Goal: Obtain resource: Obtain resource

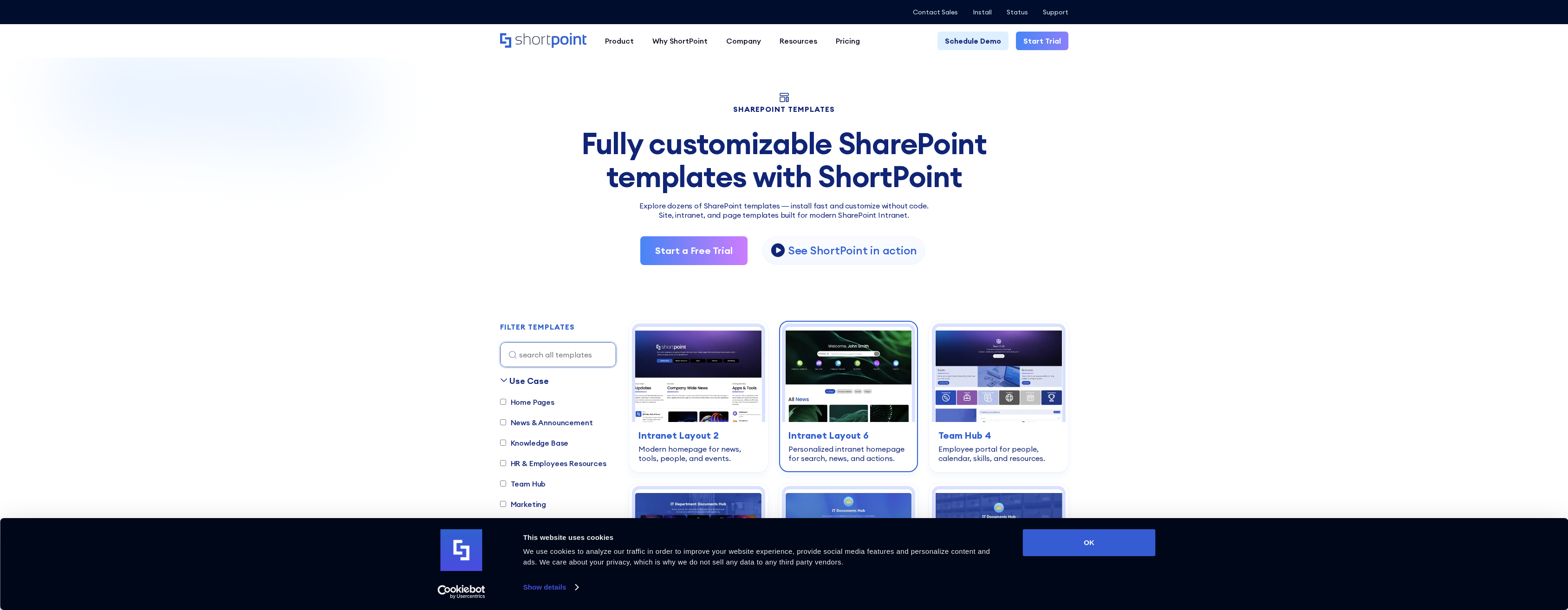
click at [826, 404] on img at bounding box center [848, 375] width 127 height 95
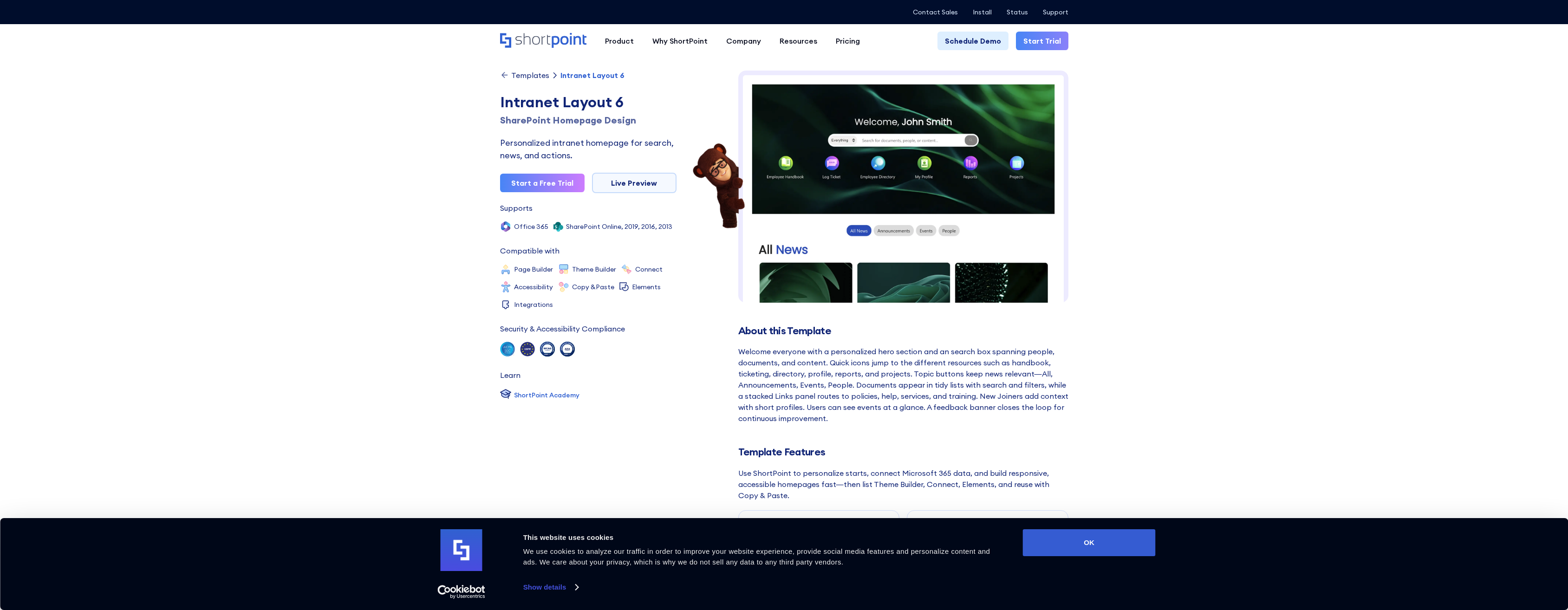
click at [969, 182] on img at bounding box center [904, 422] width 330 height 705
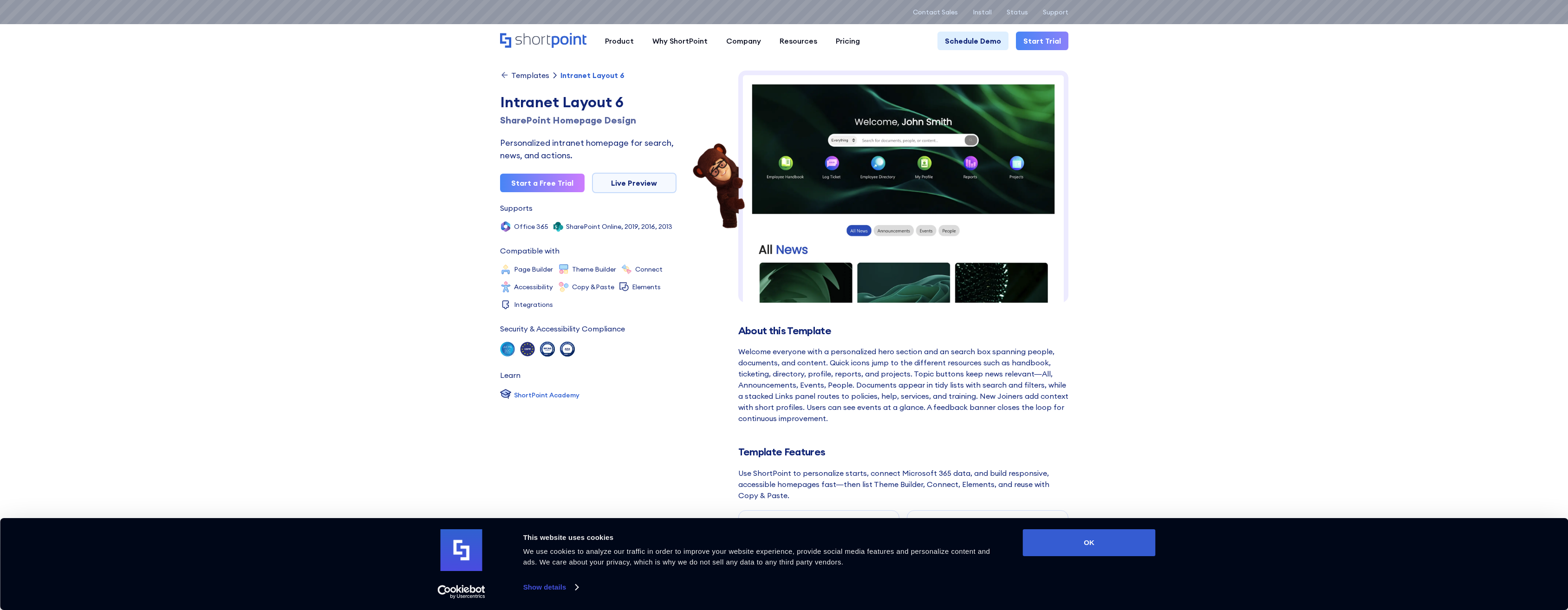
click at [526, 86] on div "Templates Intranet Layout 6 Intranet Layout 6 SharePoint Homepage Design Person…" at bounding box center [588, 347] width 177 height 554
click at [524, 75] on div "Templates" at bounding box center [530, 75] width 38 height 7
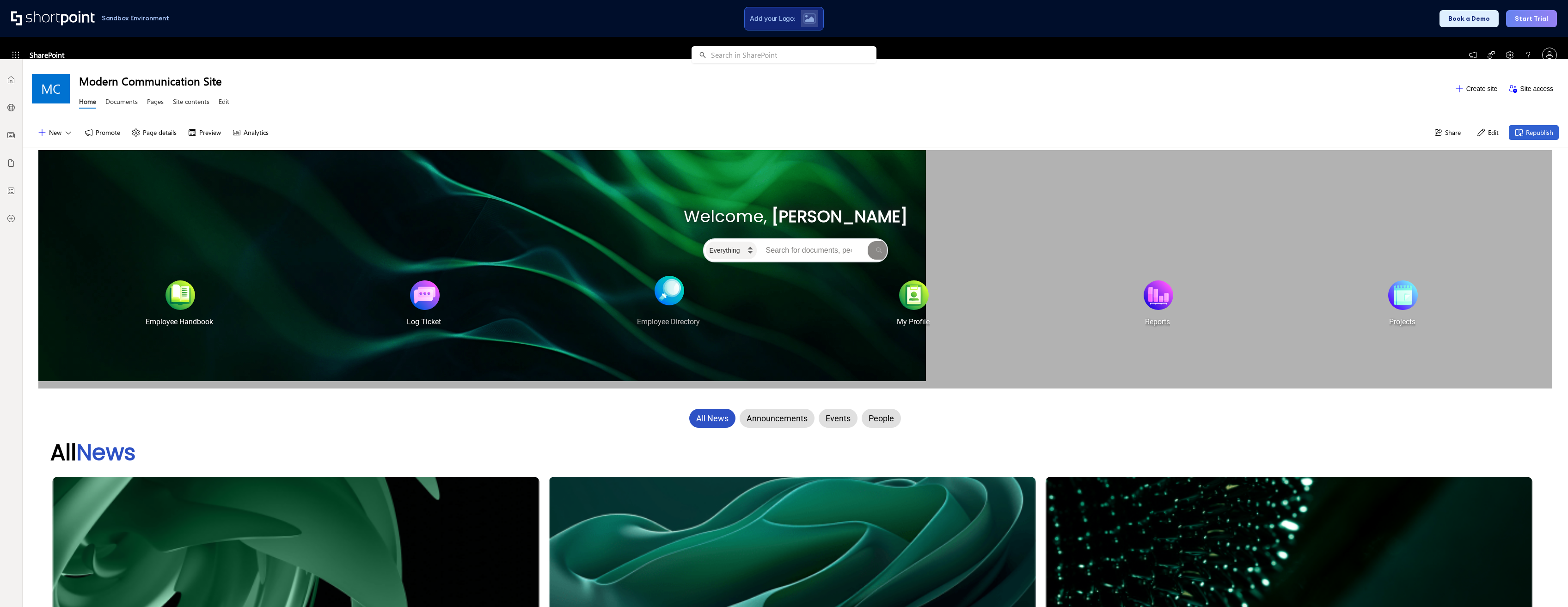
click at [657, 308] on div at bounding box center [673, 297] width 37 height 38
click at [658, 321] on div "Employee Directory" at bounding box center [668, 322] width 63 height 11
click at [762, 422] on div "Announcements" at bounding box center [777, 418] width 75 height 19
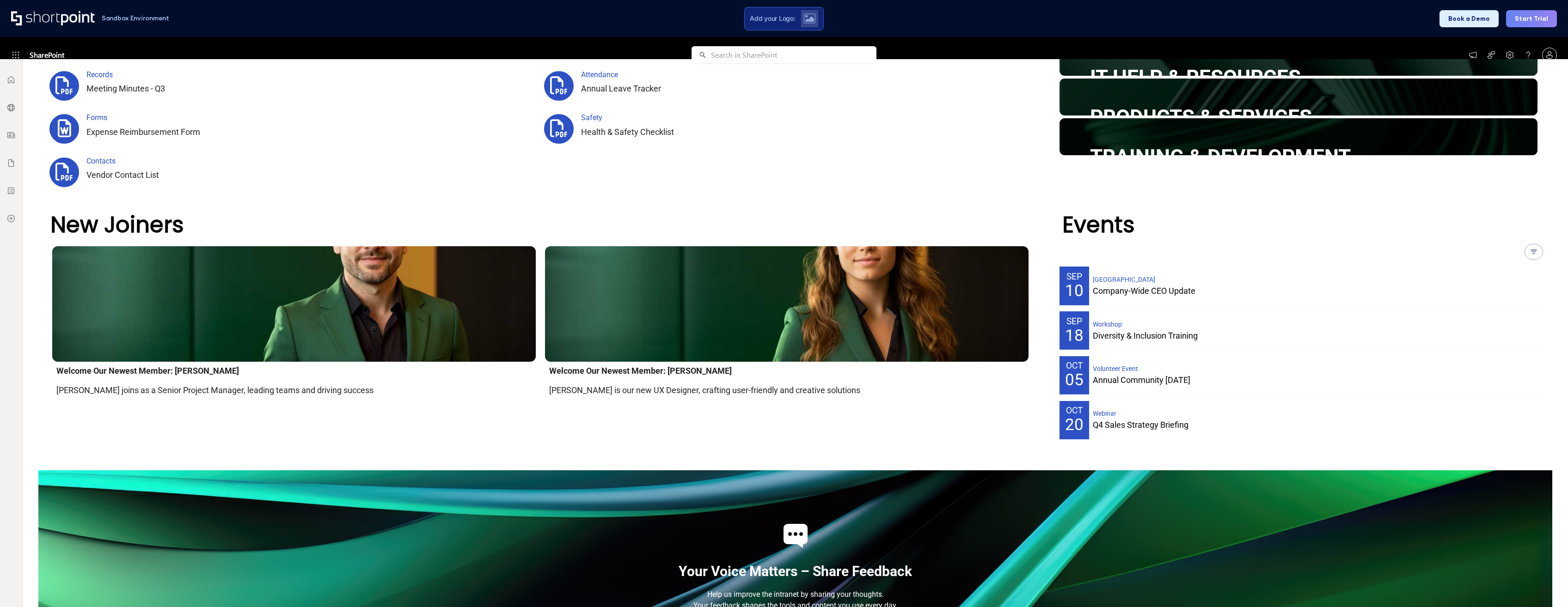
scroll to position [650, 0]
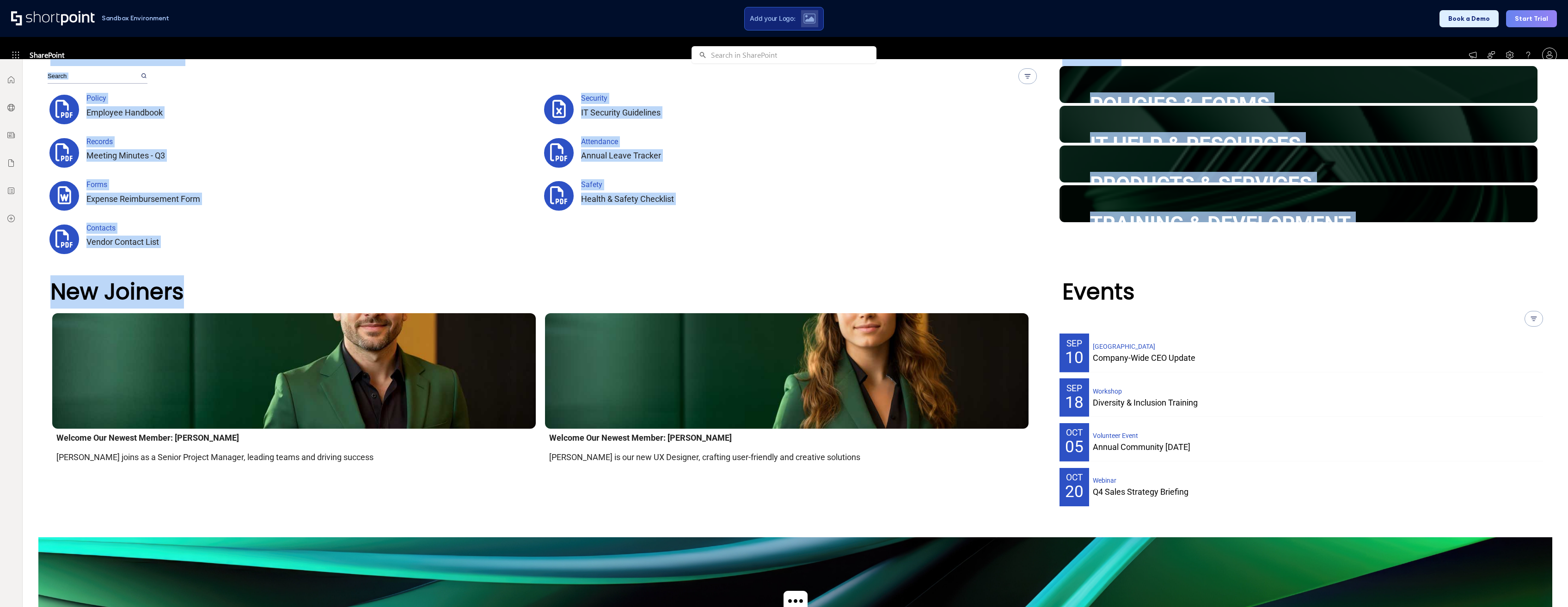
drag, startPoint x: 182, startPoint y: 305, endPoint x: 47, endPoint y: 295, distance: 135.4
click at [47, 295] on div "Documents Filter 1: pdf 5 xls 1 doc 1 Clear Policy Employee Handbook Security I…" at bounding box center [795, 277] width 1514 height 490
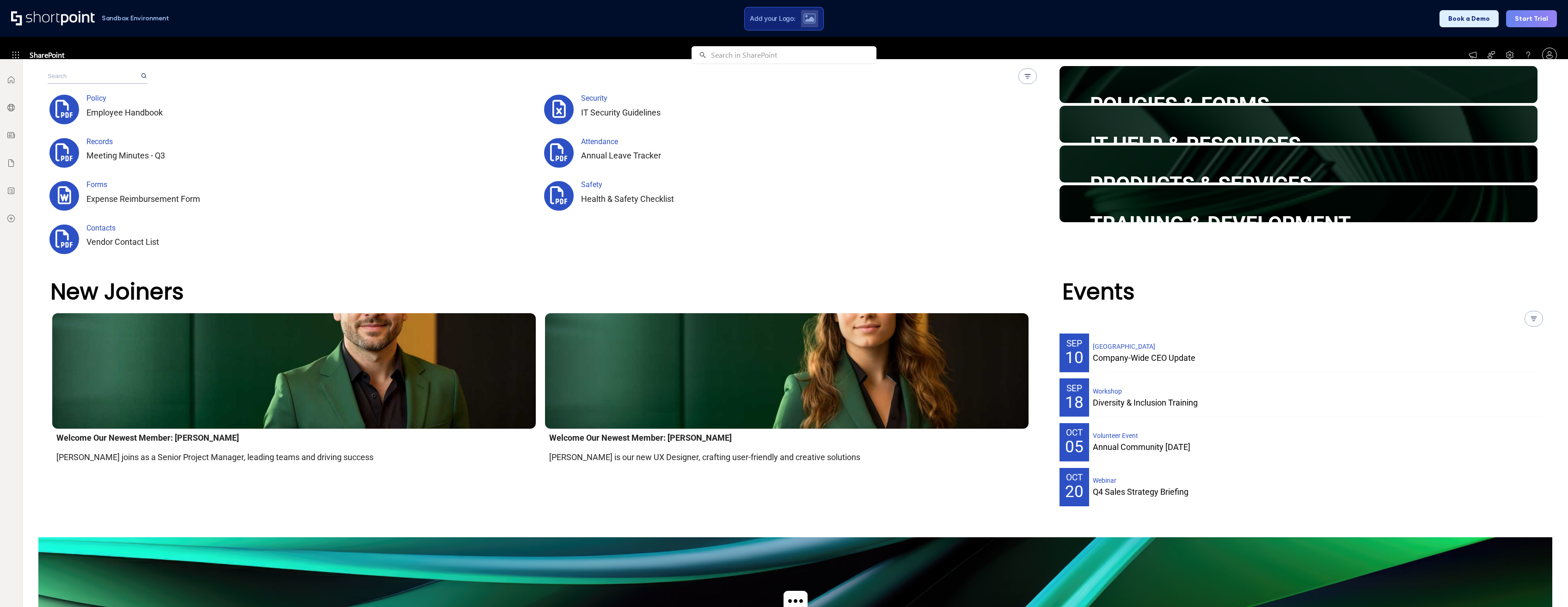
click at [236, 493] on div "New Joiners Welcome Our Newest Member: John Smith John joins as a Senior Projec…" at bounding box center [795, 387] width 1496 height 260
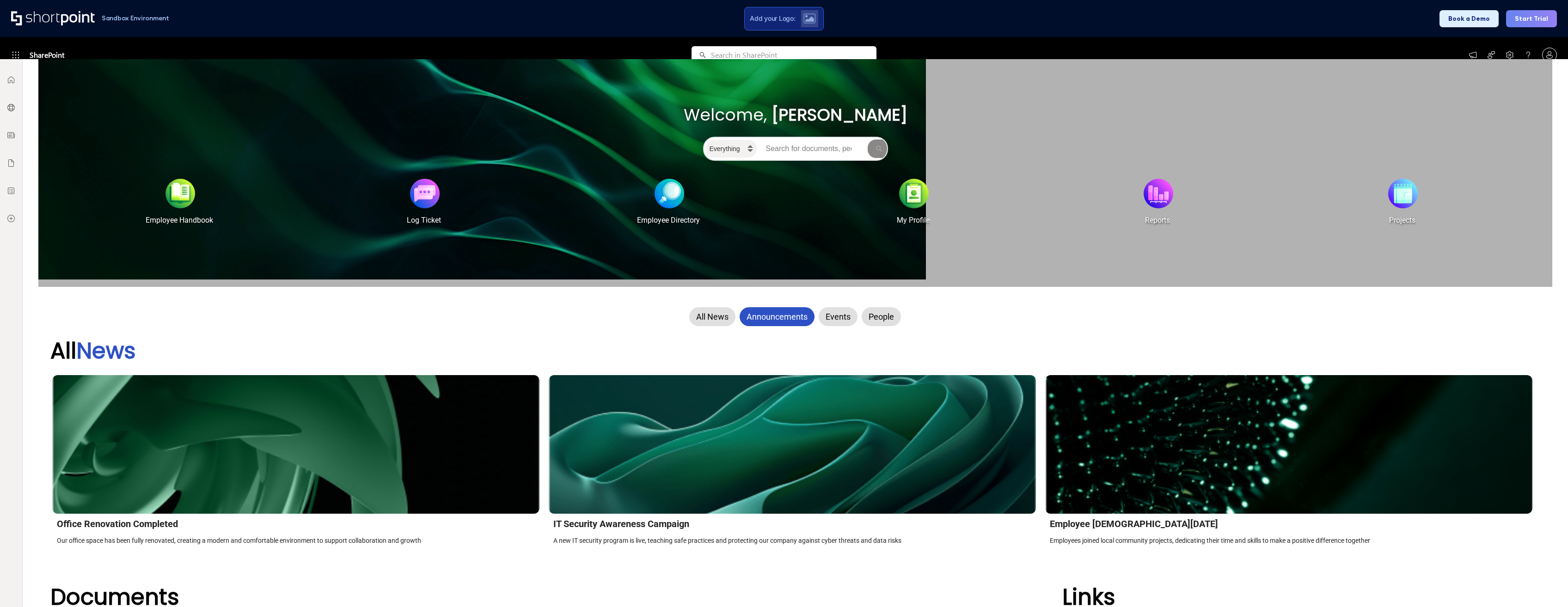
scroll to position [0, 0]
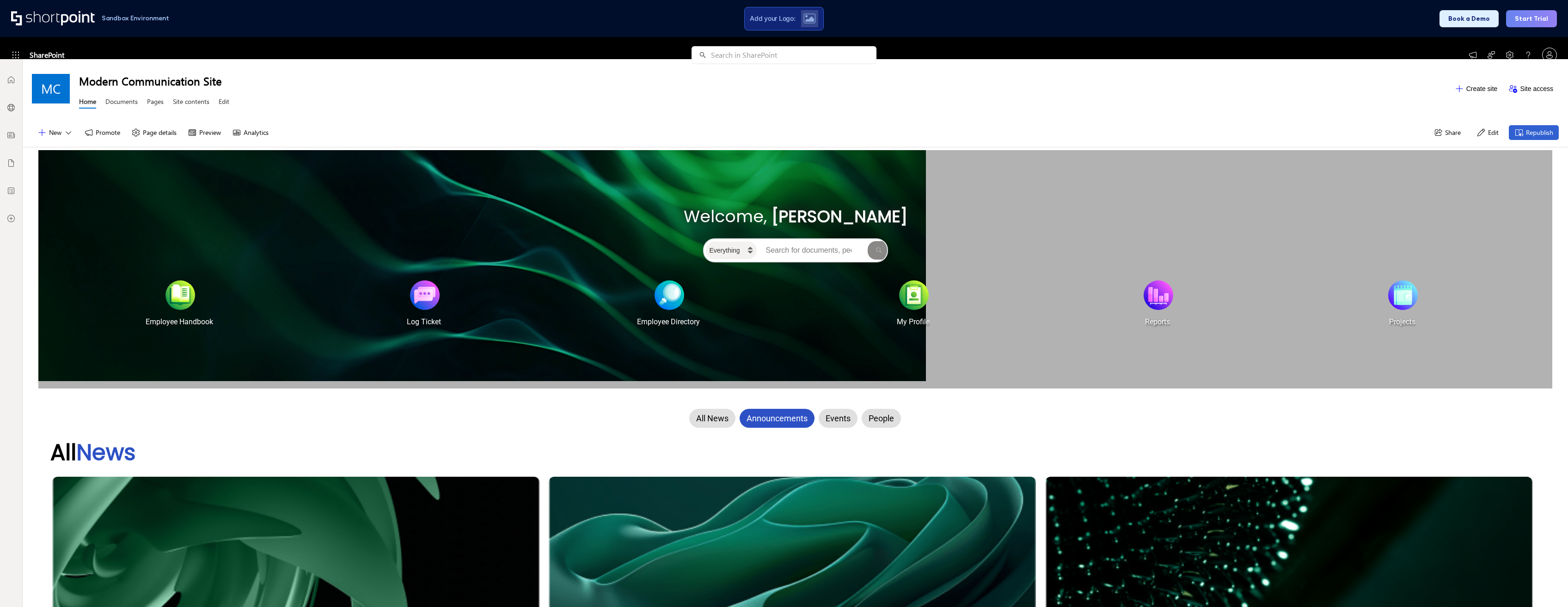
click at [142, 136] on button "Page details" at bounding box center [154, 133] width 57 height 15
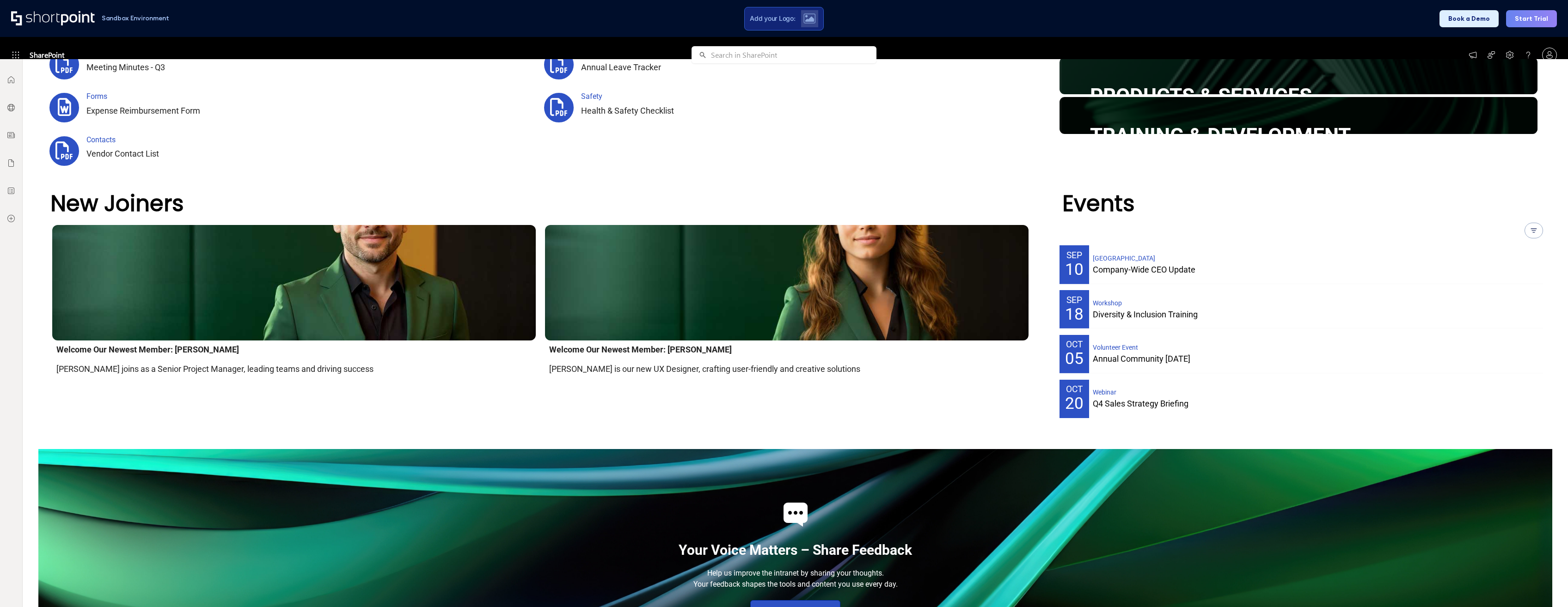
scroll to position [834, 0]
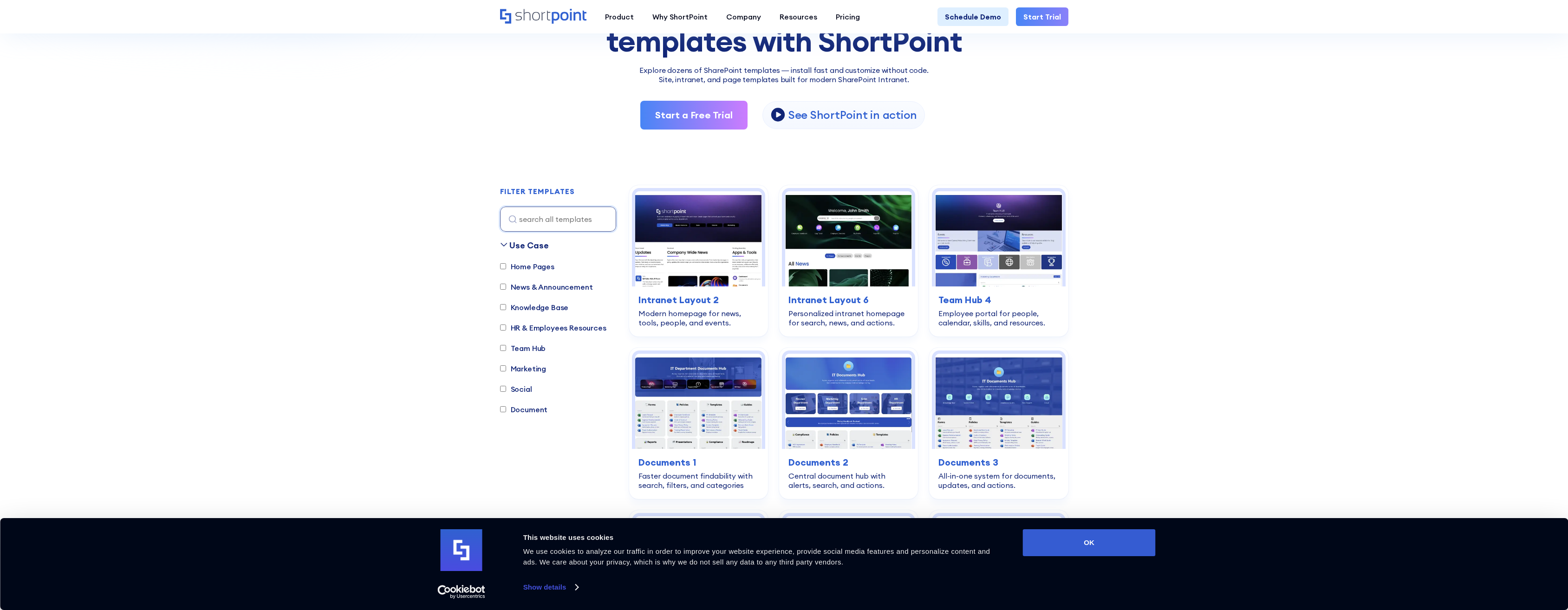
scroll to position [93, 0]
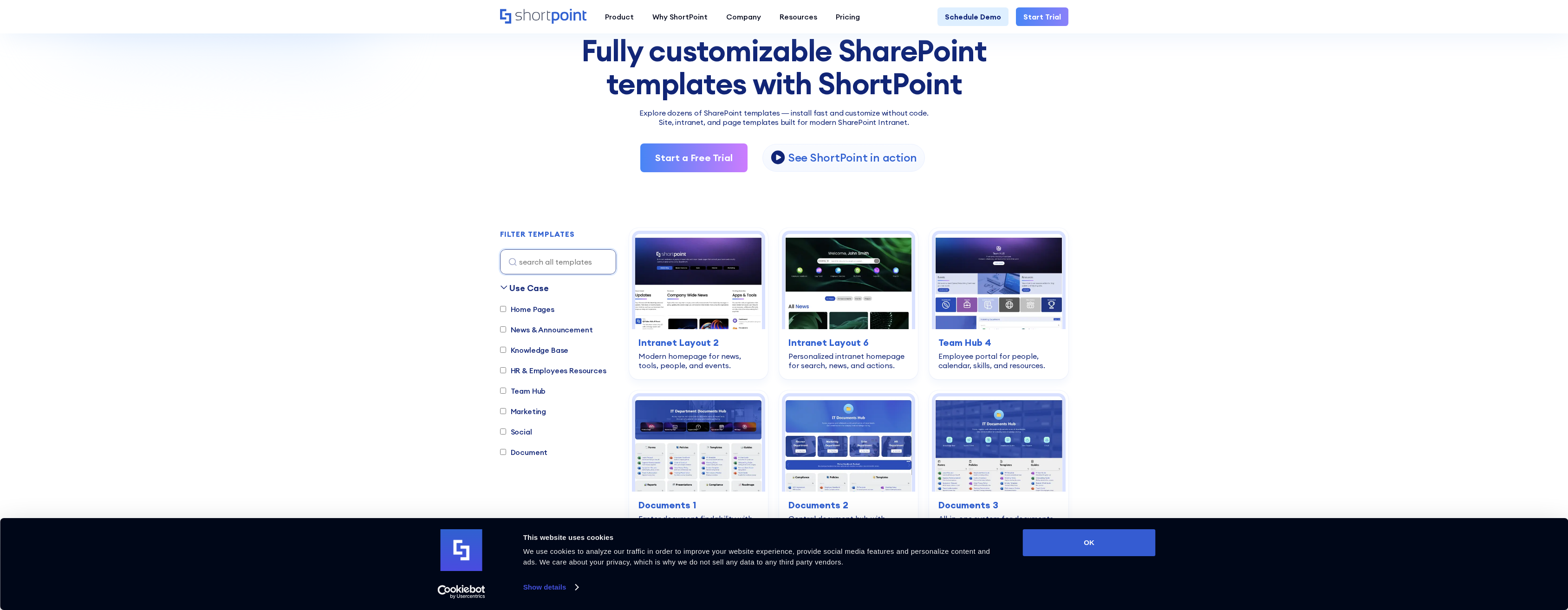
click at [526, 391] on label "Team Hub" at bounding box center [523, 391] width 46 height 11
click at [506, 391] on input "Team Hub" at bounding box center [503, 391] width 6 height 6
checkbox input "true"
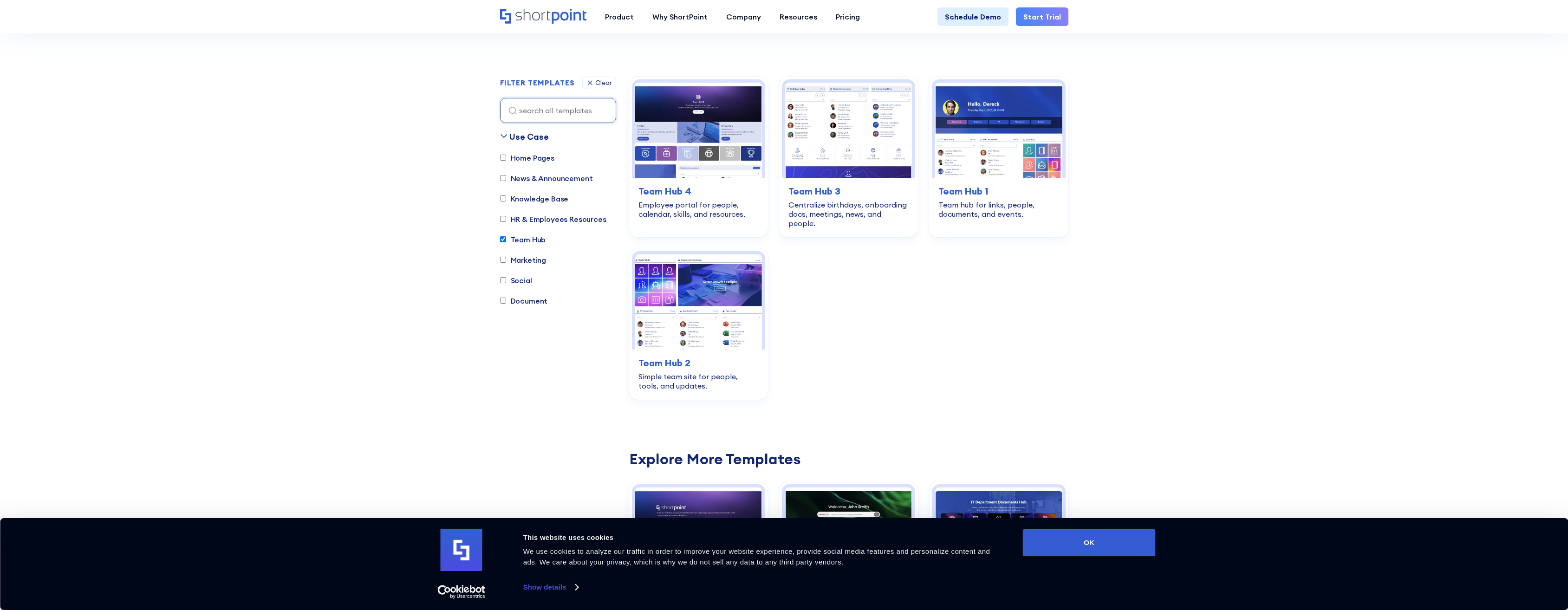
scroll to position [228, 0]
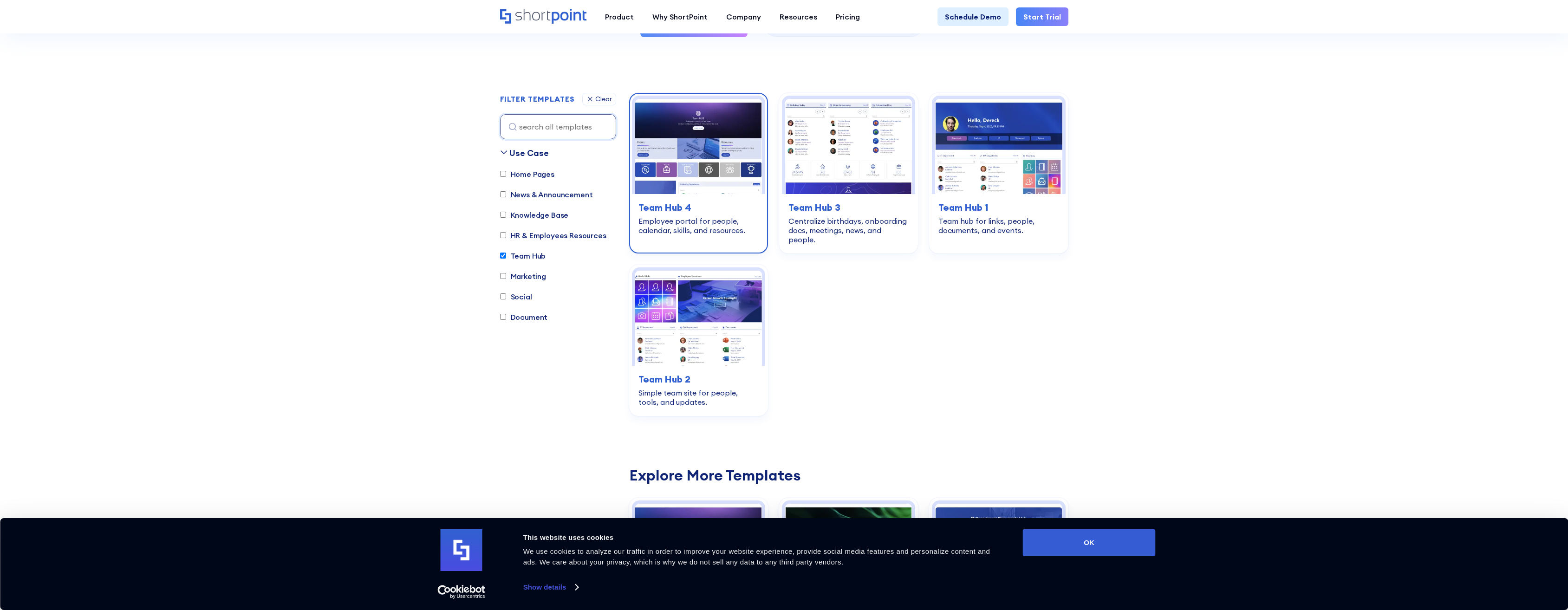
click at [683, 189] on img at bounding box center [698, 147] width 127 height 95
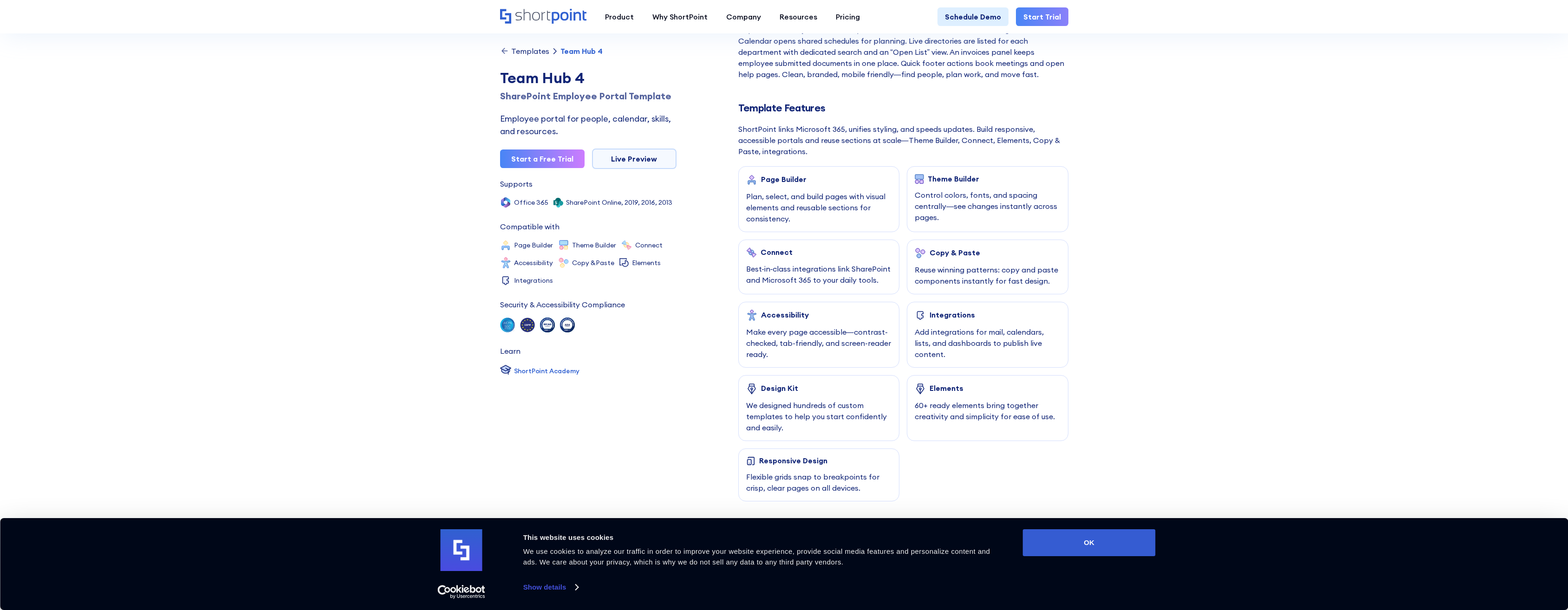
scroll to position [372, 0]
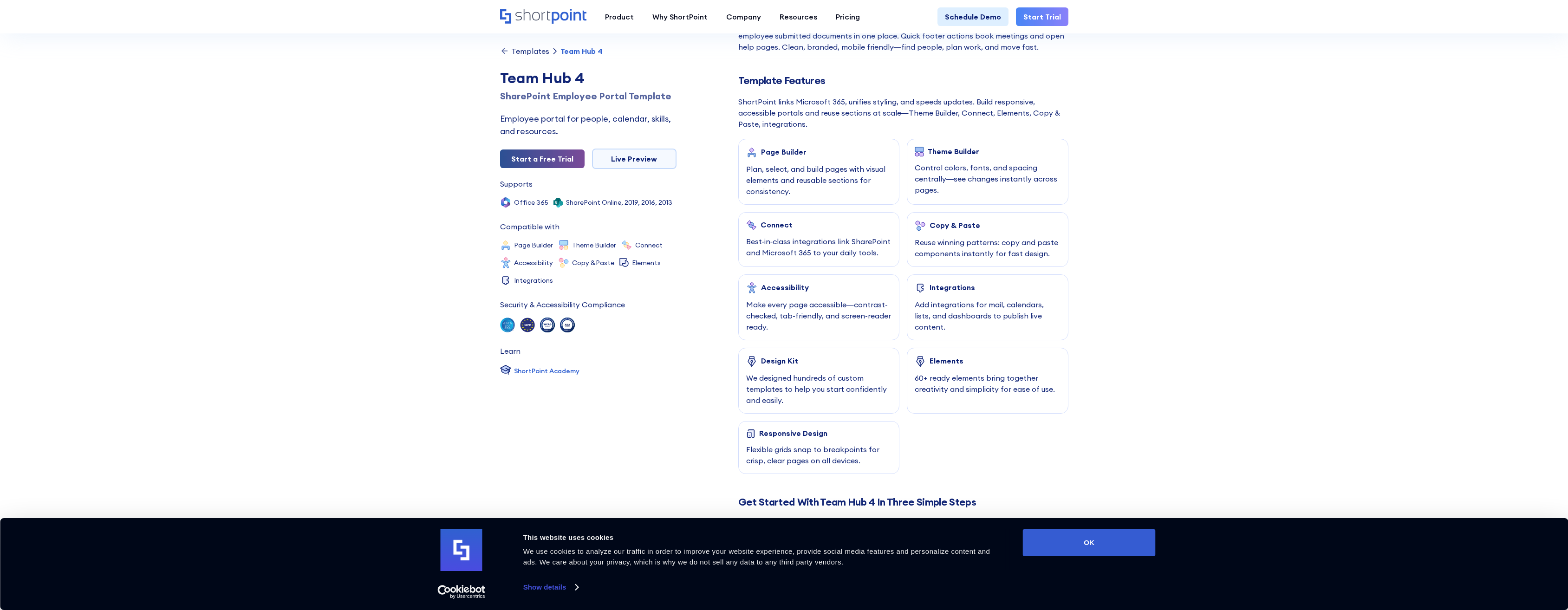
click at [518, 163] on link "Start a Free Trial" at bounding box center [542, 159] width 84 height 18
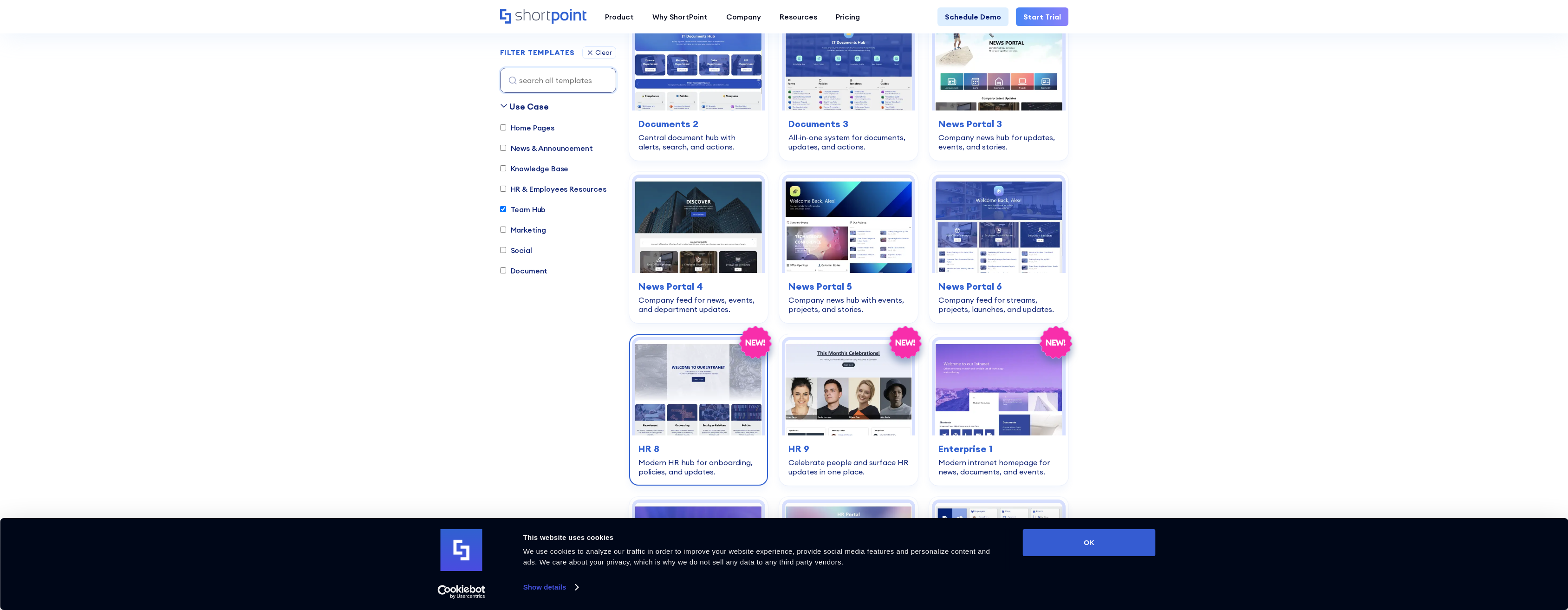
scroll to position [878, 0]
